Goal: Navigation & Orientation: Understand site structure

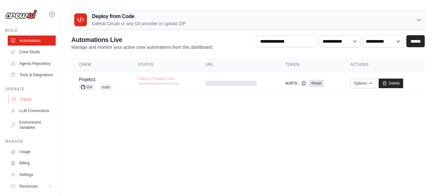
scroll to position [34, 0]
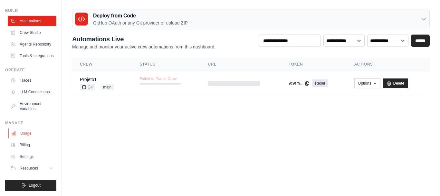
click at [22, 134] on link "Usage" at bounding box center [32, 133] width 49 height 10
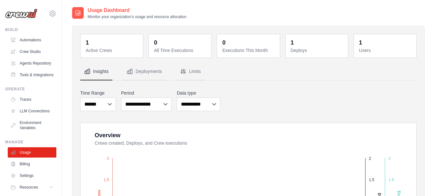
click at [306, 41] on dd "1" at bounding box center [317, 42] width 53 height 9
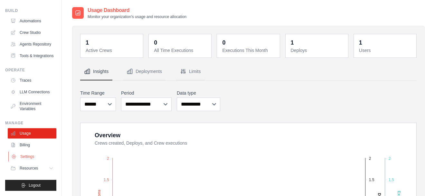
click at [31, 157] on link "Settings" at bounding box center [32, 156] width 49 height 10
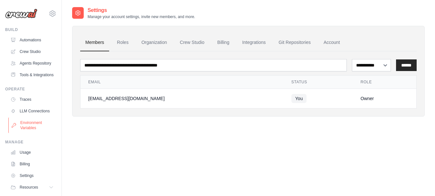
scroll to position [34, 0]
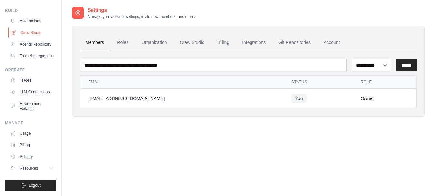
click at [27, 27] on link "Crew Studio" at bounding box center [32, 32] width 49 height 10
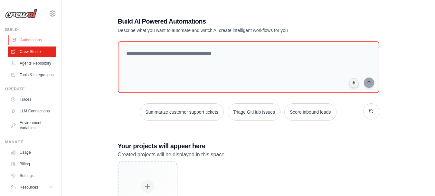
click at [28, 38] on link "Automations" at bounding box center [32, 40] width 49 height 10
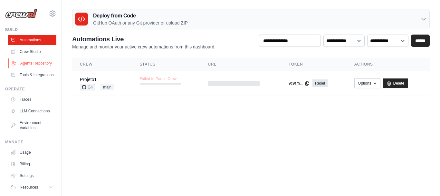
click at [29, 66] on link "Agents Repository" at bounding box center [32, 63] width 49 height 10
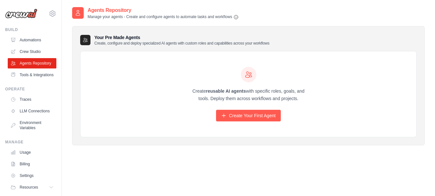
scroll to position [13, 0]
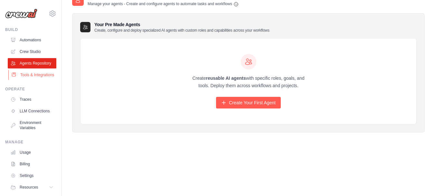
click at [27, 80] on link "Tools & Integrations" at bounding box center [32, 75] width 49 height 10
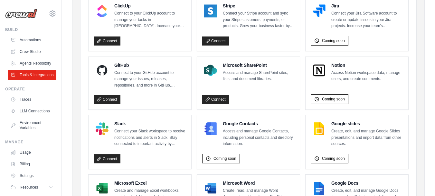
scroll to position [441, 0]
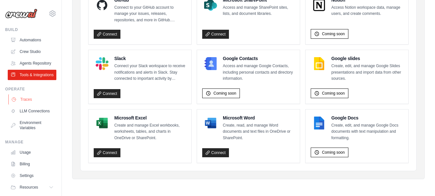
click at [23, 104] on link "Traces" at bounding box center [32, 99] width 49 height 10
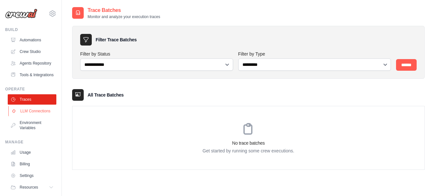
click at [31, 116] on link "LLM Connections" at bounding box center [32, 111] width 49 height 10
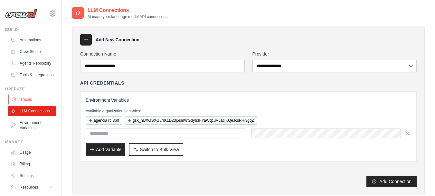
scroll to position [34, 0]
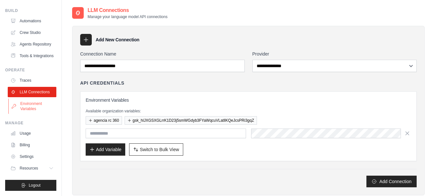
click at [31, 108] on link "Environment Variables" at bounding box center [32, 105] width 49 height 15
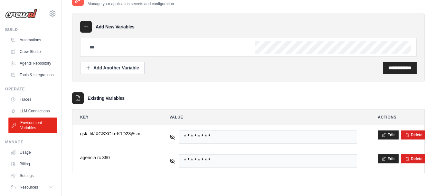
scroll to position [34, 0]
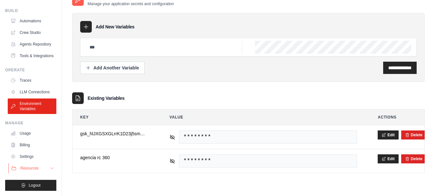
click at [49, 168] on icon at bounding box center [51, 167] width 5 height 5
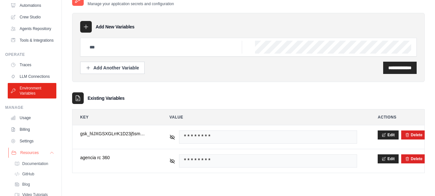
scroll to position [76, 0]
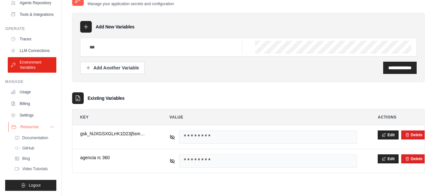
click at [49, 125] on icon at bounding box center [51, 126] width 5 height 5
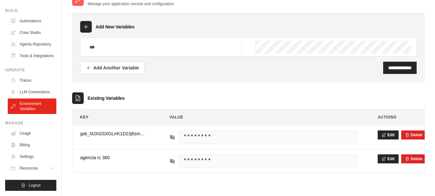
scroll to position [0, 0]
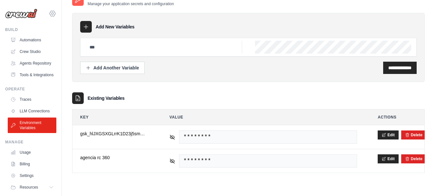
click at [49, 14] on icon at bounding box center [53, 14] width 8 height 8
click at [68, 77] on div "**********" at bounding box center [248, 92] width 373 height 196
click at [14, 10] on img at bounding box center [21, 14] width 32 height 10
click at [25, 104] on link "Traces" at bounding box center [32, 99] width 49 height 10
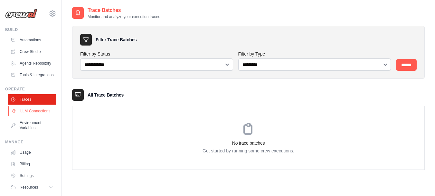
click at [31, 116] on link "LLM Connections" at bounding box center [32, 111] width 49 height 10
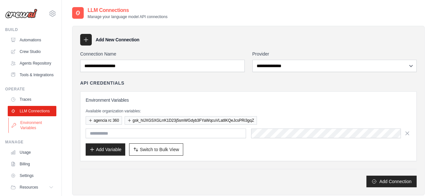
click at [26, 133] on link "Environment Variables" at bounding box center [32, 124] width 49 height 15
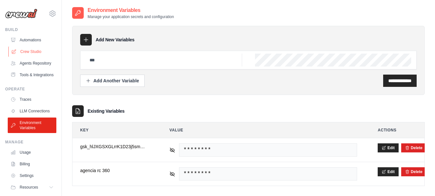
click at [24, 50] on link "Crew Studio" at bounding box center [32, 51] width 49 height 10
